Goal: Task Accomplishment & Management: Complete application form

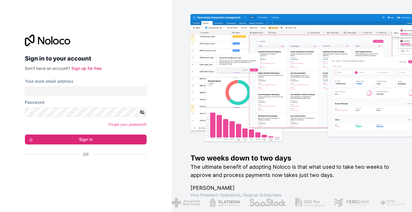
click at [81, 175] on div "Mag-sign in gamit ang Google. Magbubukas sa bagong tab" at bounding box center [83, 170] width 117 height 13
click at [87, 171] on div "Mag-sign in gamit ang Google. Magbubukas sa bagong tab" at bounding box center [83, 170] width 117 height 13
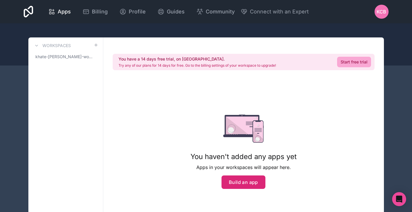
click at [235, 186] on button "Build an app" at bounding box center [244, 182] width 44 height 13
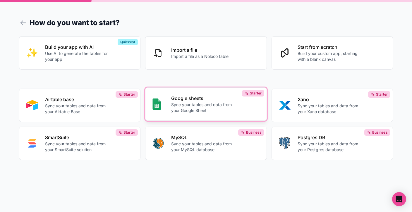
click at [176, 102] on p "Google sheets" at bounding box center [203, 98] width 65 height 7
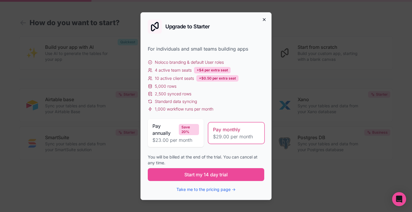
click at [263, 17] on icon "button" at bounding box center [264, 19] width 5 height 5
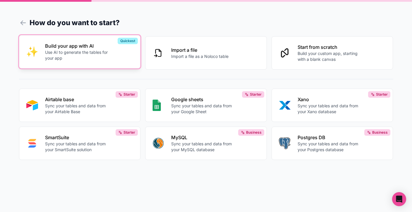
click at [121, 62] on button "Build your app with AI Use AI to generate the tables for your app Quickest" at bounding box center [80, 51] width 122 height 33
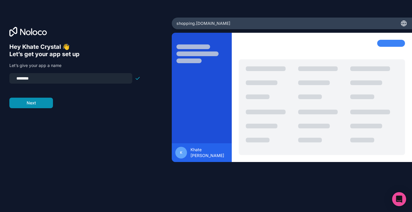
type input "********"
click at [44, 104] on button "Next" at bounding box center [31, 103] width 44 height 11
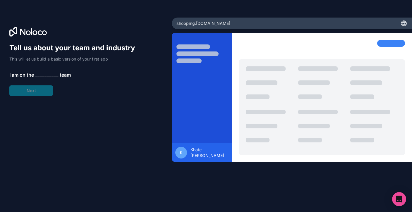
click at [48, 74] on span "__________" at bounding box center [46, 74] width 23 height 7
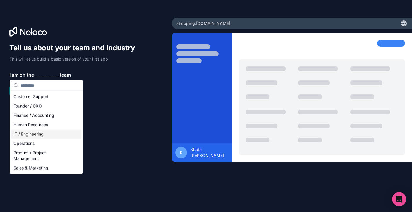
click at [40, 134] on div "IT / Engineering" at bounding box center [46, 134] width 70 height 9
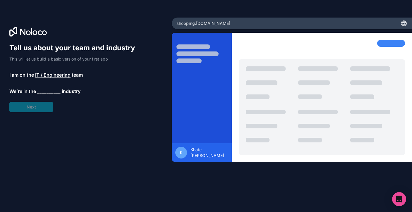
click at [46, 88] on span "__________" at bounding box center [48, 91] width 23 height 7
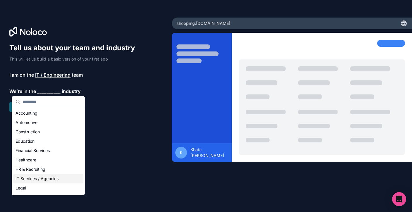
click at [41, 179] on div "IT Services / Agencies" at bounding box center [48, 178] width 70 height 9
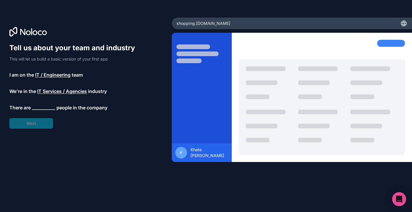
click at [41, 129] on div "Tell us about your team and industry This will let us build a basic version of …" at bounding box center [85, 114] width 153 height 142
click at [46, 105] on span "__________" at bounding box center [43, 107] width 23 height 7
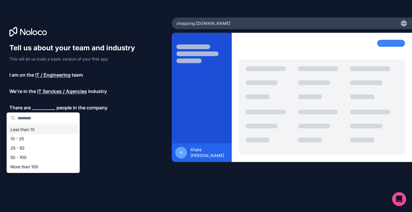
click at [44, 130] on div "Less than 10" at bounding box center [43, 129] width 70 height 9
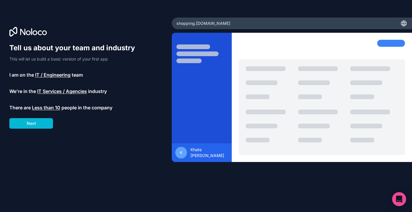
click at [49, 106] on span "Less than 10" at bounding box center [46, 107] width 28 height 7
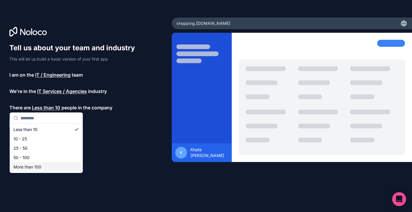
click at [42, 164] on div "More than 100" at bounding box center [46, 167] width 70 height 9
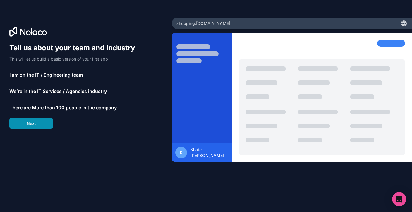
click at [37, 125] on button "Next" at bounding box center [31, 123] width 44 height 11
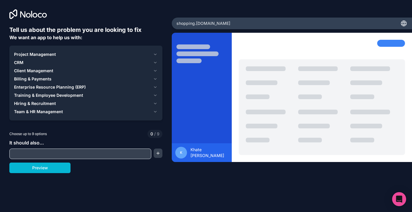
click at [40, 153] on input "text" at bounding box center [80, 154] width 139 height 8
click at [75, 49] on div "Project Management CRM Client Management Billing & Payments Enterprise Resource…" at bounding box center [85, 83] width 153 height 75
click at [52, 54] on span "Project Management" at bounding box center [35, 55] width 42 height 6
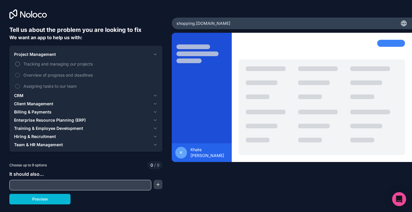
click at [42, 63] on span "Tracking and managing our projects" at bounding box center [89, 64] width 133 height 6
click at [20, 63] on button "Tracking and managing our projects" at bounding box center [17, 64] width 5 height 5
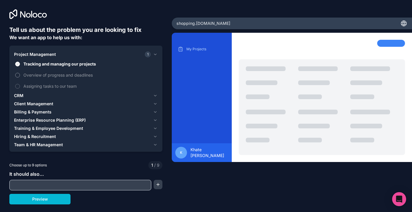
click at [39, 75] on span "Overview of progress and deadlines" at bounding box center [89, 75] width 133 height 6
click at [20, 75] on button "Overview of progress and deadlines" at bounding box center [17, 75] width 5 height 5
click at [34, 86] on span "Assigning tasks to our team" at bounding box center [89, 86] width 133 height 6
click at [20, 86] on button "Assigning tasks to our team" at bounding box center [17, 86] width 5 height 5
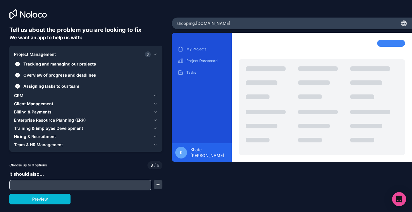
click at [30, 98] on div "CRM" at bounding box center [82, 96] width 137 height 6
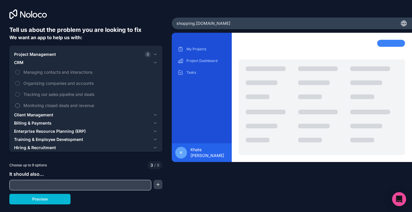
click at [19, 102] on label "Monitoring closed deals and revenue" at bounding box center [86, 105] width 144 height 11
click at [19, 103] on button "Monitoring closed deals and revenue" at bounding box center [17, 105] width 5 height 5
click at [20, 90] on label "Tracking our sales pipeline and deals" at bounding box center [86, 94] width 144 height 11
click at [20, 92] on button "Tracking our sales pipeline and deals" at bounding box center [17, 94] width 5 height 5
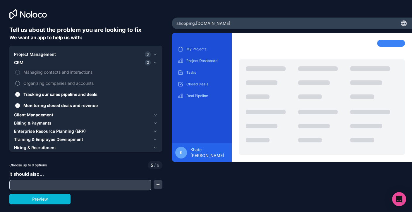
click at [20, 83] on button "Organizing companies and accounts" at bounding box center [17, 83] width 5 height 5
click at [19, 76] on label "Managing contacts and interactions" at bounding box center [86, 72] width 144 height 11
click at [19, 75] on button "Managing contacts and interactions" at bounding box center [17, 72] width 5 height 5
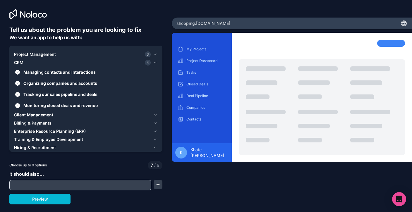
click at [30, 113] on span "Client Management" at bounding box center [33, 115] width 39 height 6
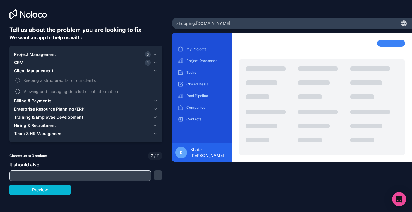
click at [22, 92] on label "Viewing and managing detailed client information" at bounding box center [86, 91] width 144 height 11
click at [20, 92] on button "Viewing and managing detailed client information" at bounding box center [17, 91] width 5 height 5
click at [22, 79] on label "Keeping a structured list of our clients" at bounding box center [86, 80] width 144 height 11
click at [20, 79] on button "Keeping a structured list of our clients" at bounding box center [17, 80] width 5 height 5
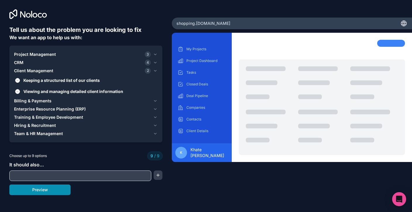
click at [47, 192] on button "Preview" at bounding box center [39, 190] width 61 height 11
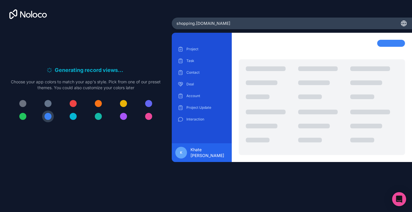
click at [76, 104] on div at bounding box center [73, 103] width 7 height 7
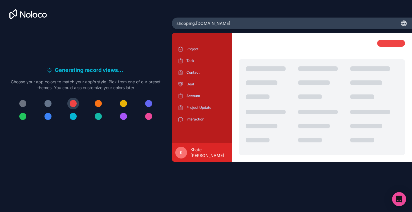
click at [96, 104] on div at bounding box center [98, 103] width 7 height 7
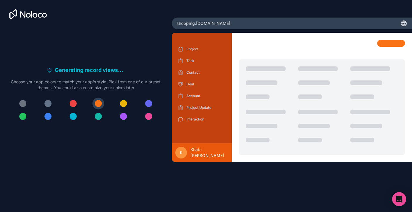
click at [124, 105] on div at bounding box center [123, 103] width 7 height 7
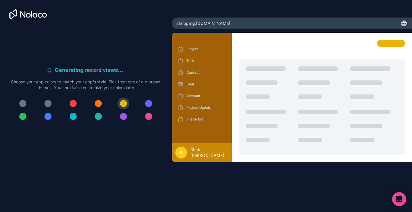
click at [100, 103] on div at bounding box center [98, 103] width 7 height 7
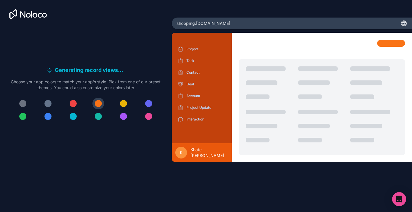
click at [151, 113] on button at bounding box center [149, 117] width 12 height 12
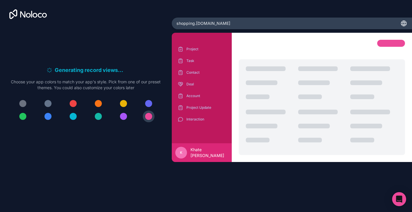
click at [149, 105] on div at bounding box center [148, 103] width 7 height 7
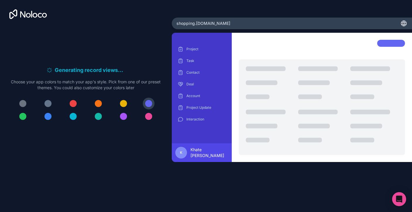
click at [116, 112] on div at bounding box center [86, 110] width 150 height 25
click at [121, 115] on div at bounding box center [123, 116] width 7 height 7
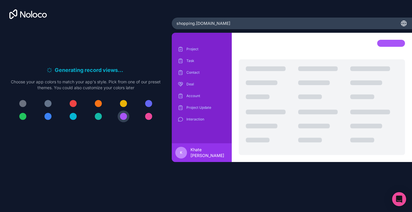
click at [120, 108] on button at bounding box center [124, 104] width 12 height 12
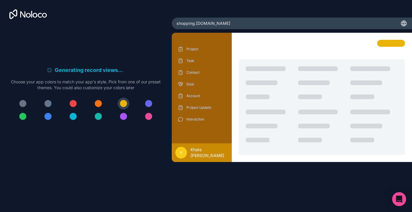
click at [18, 107] on button at bounding box center [23, 104] width 12 height 12
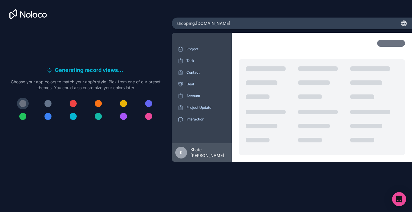
click at [23, 124] on div "Generating record views . . . Meanwhile, let's personalize it! Choose your app …" at bounding box center [86, 96] width 150 height 61
click at [21, 119] on div at bounding box center [22, 116] width 7 height 7
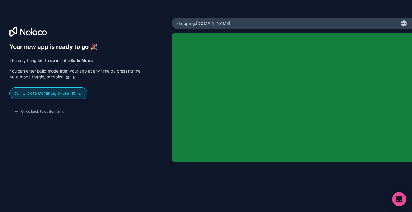
click at [78, 94] on span "E" at bounding box center [80, 93] width 6 height 6
